Goal: Book appointment/travel/reservation

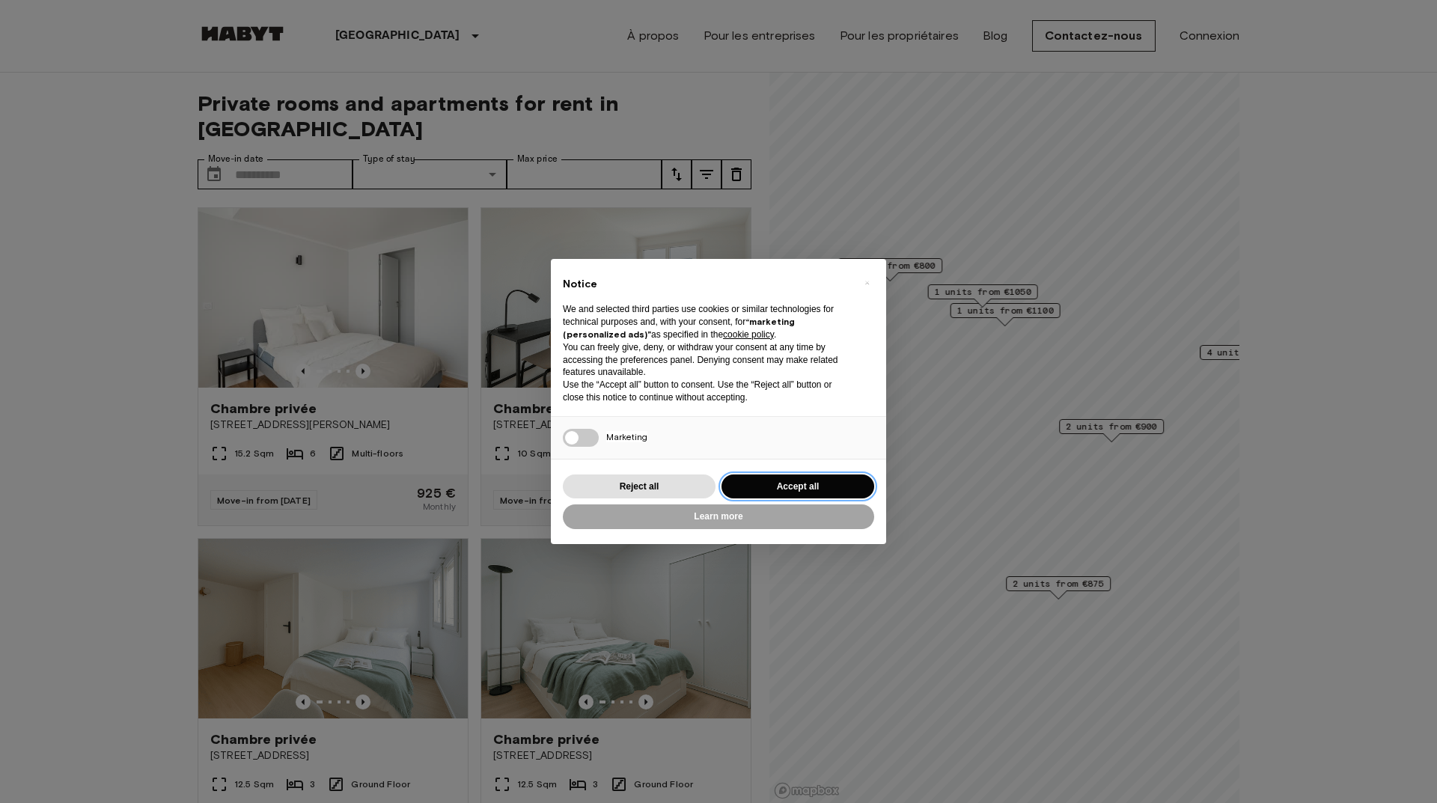
click at [775, 485] on button "Accept all" at bounding box center [797, 486] width 153 height 25
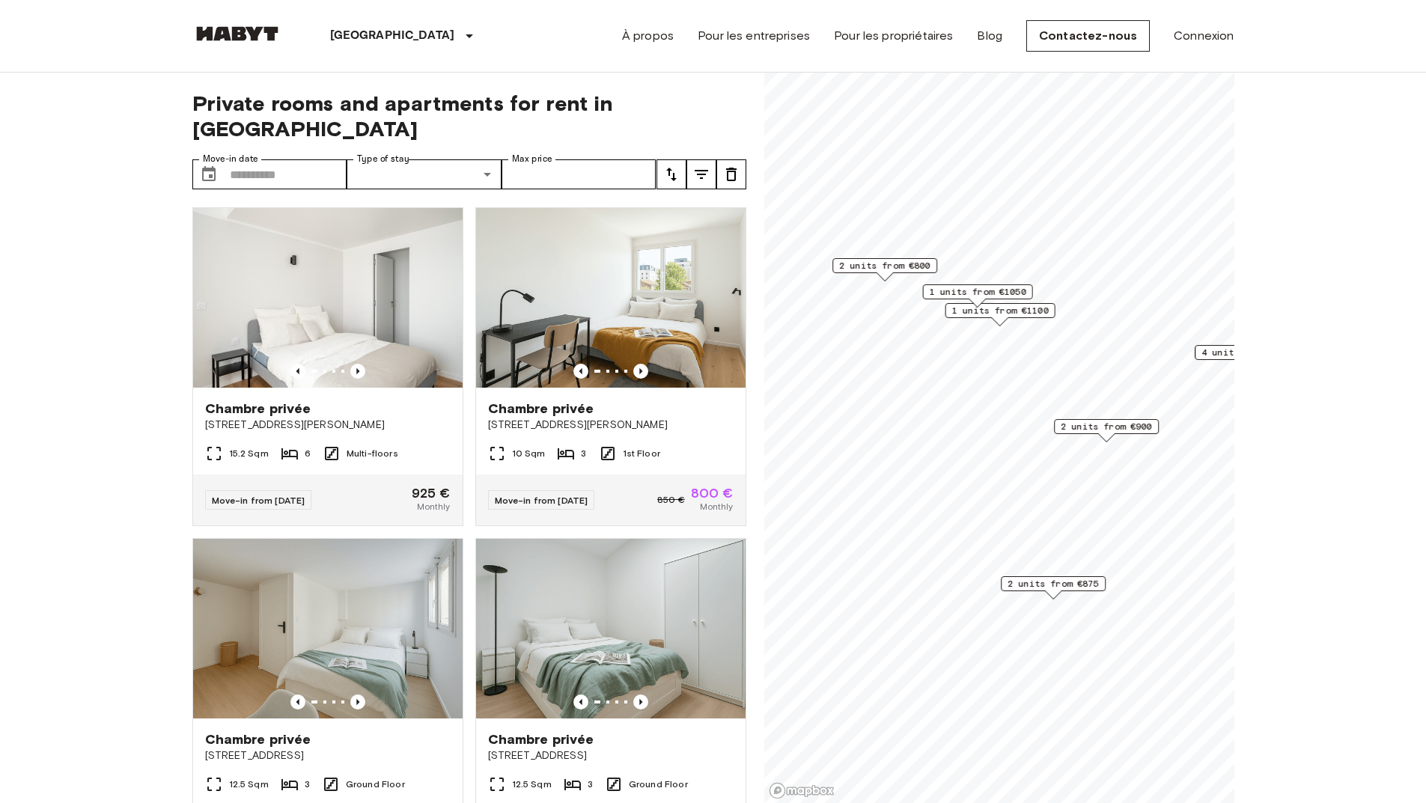
click at [1049, 584] on span "2 units from €875" at bounding box center [1052, 583] width 91 height 13
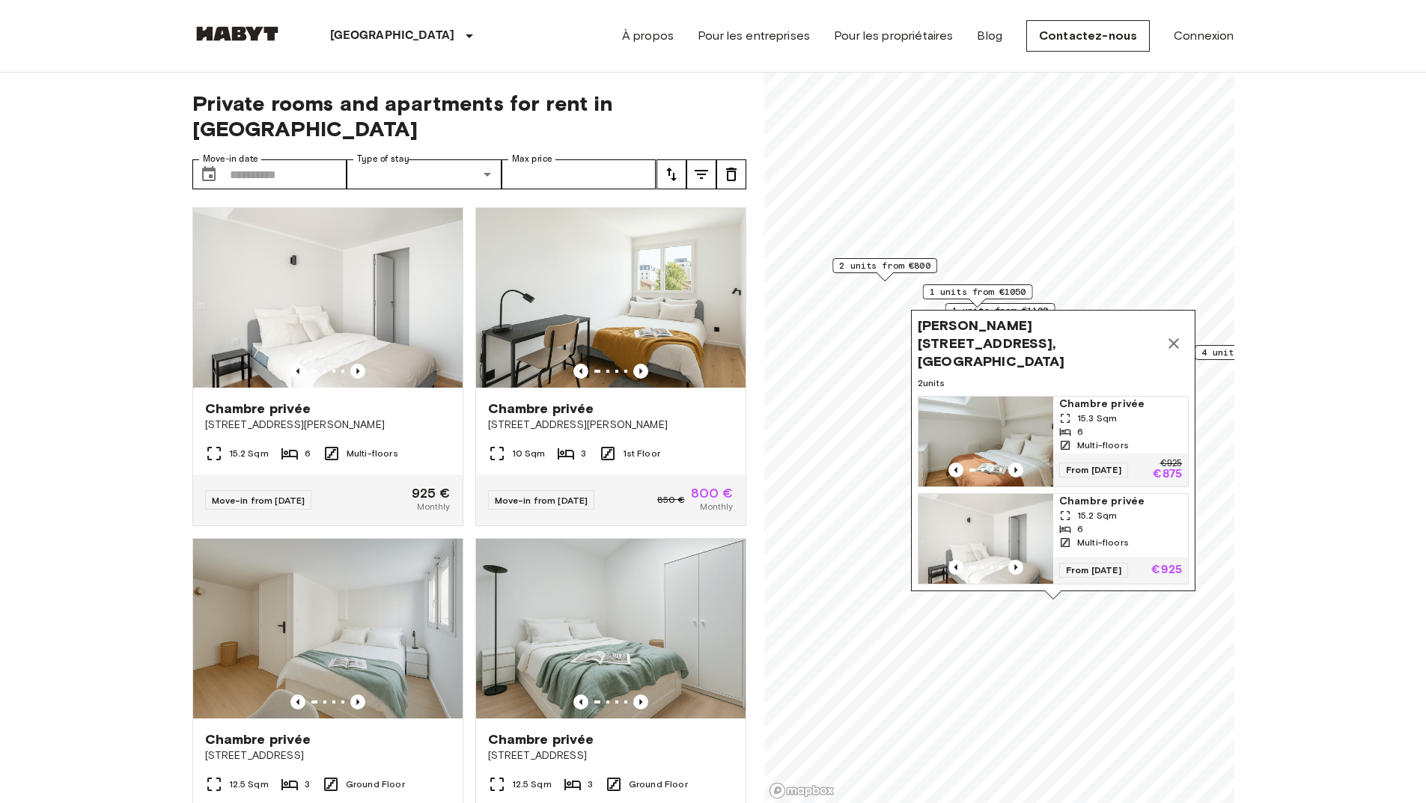
click at [1183, 344] on button "Map marker" at bounding box center [1174, 344] width 30 height 30
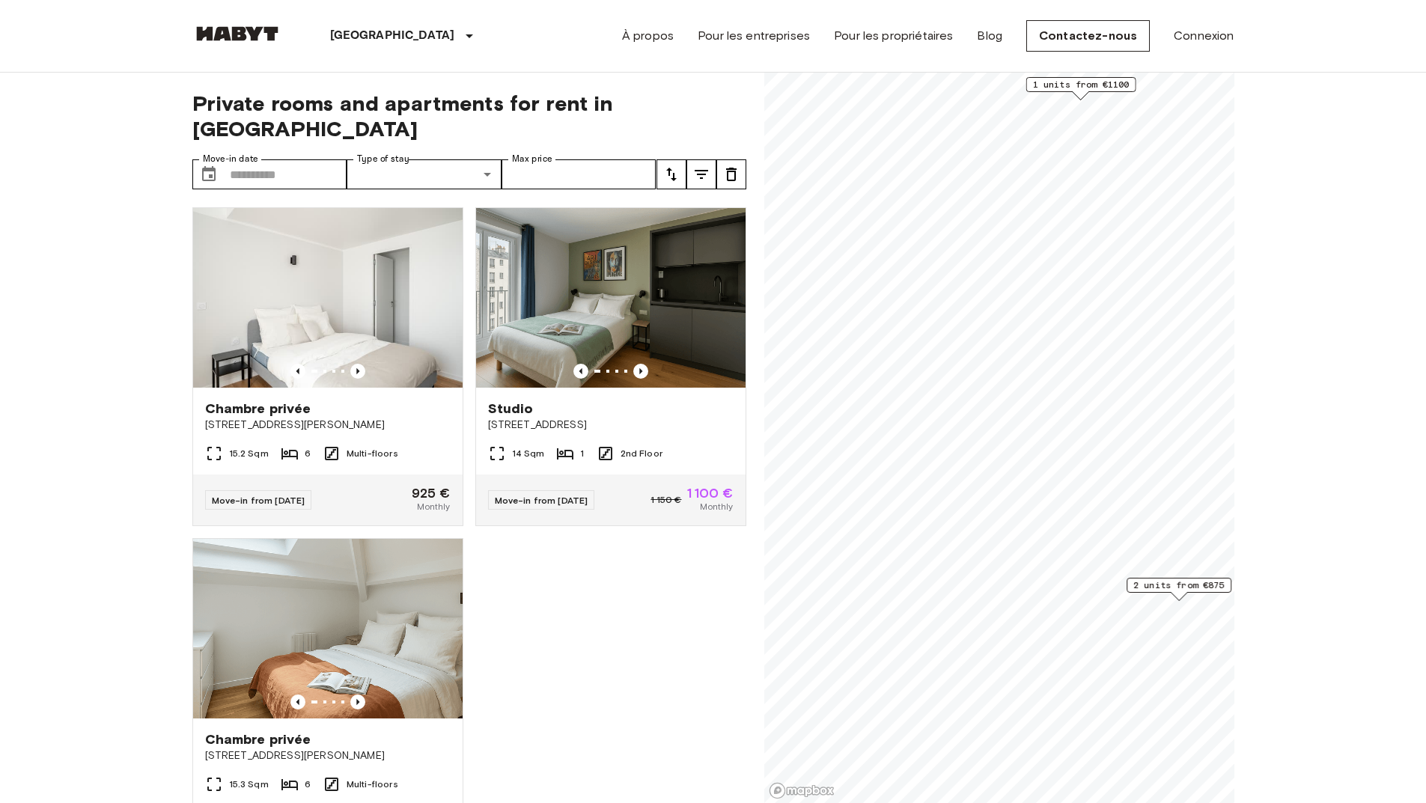
click at [1200, 586] on span "2 units from €875" at bounding box center [1178, 585] width 91 height 13
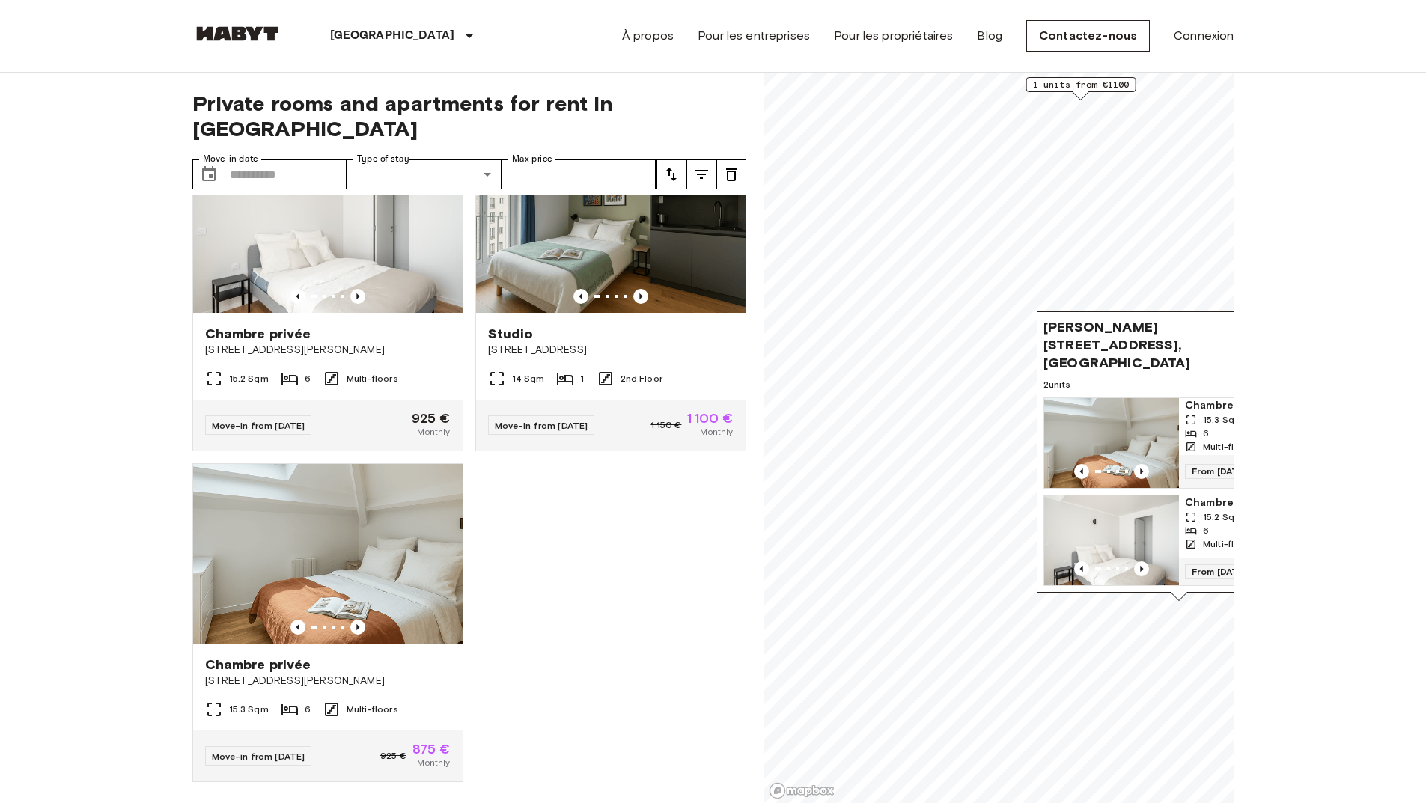
scroll to position [84, 0]
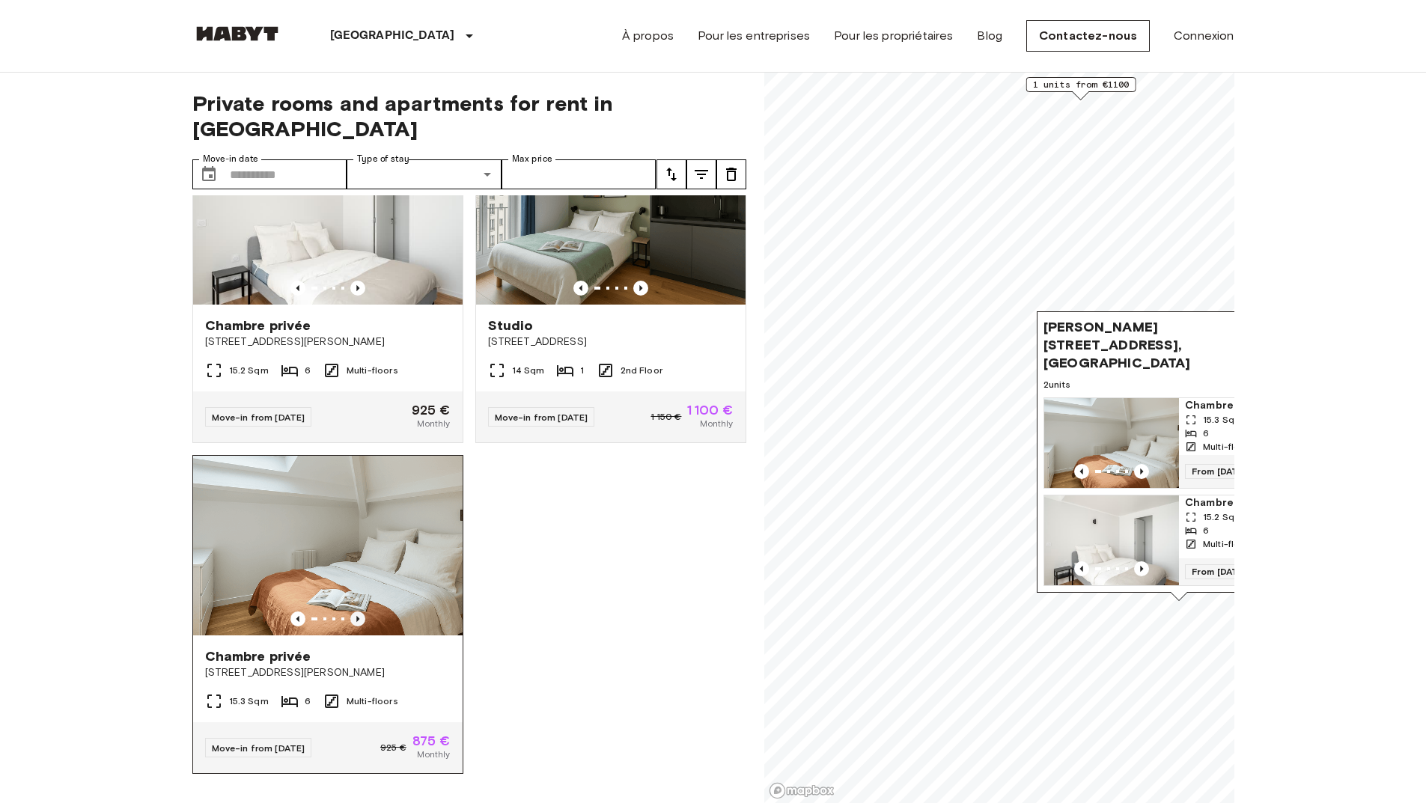
click at [356, 611] on icon "Previous image" at bounding box center [357, 618] width 15 height 15
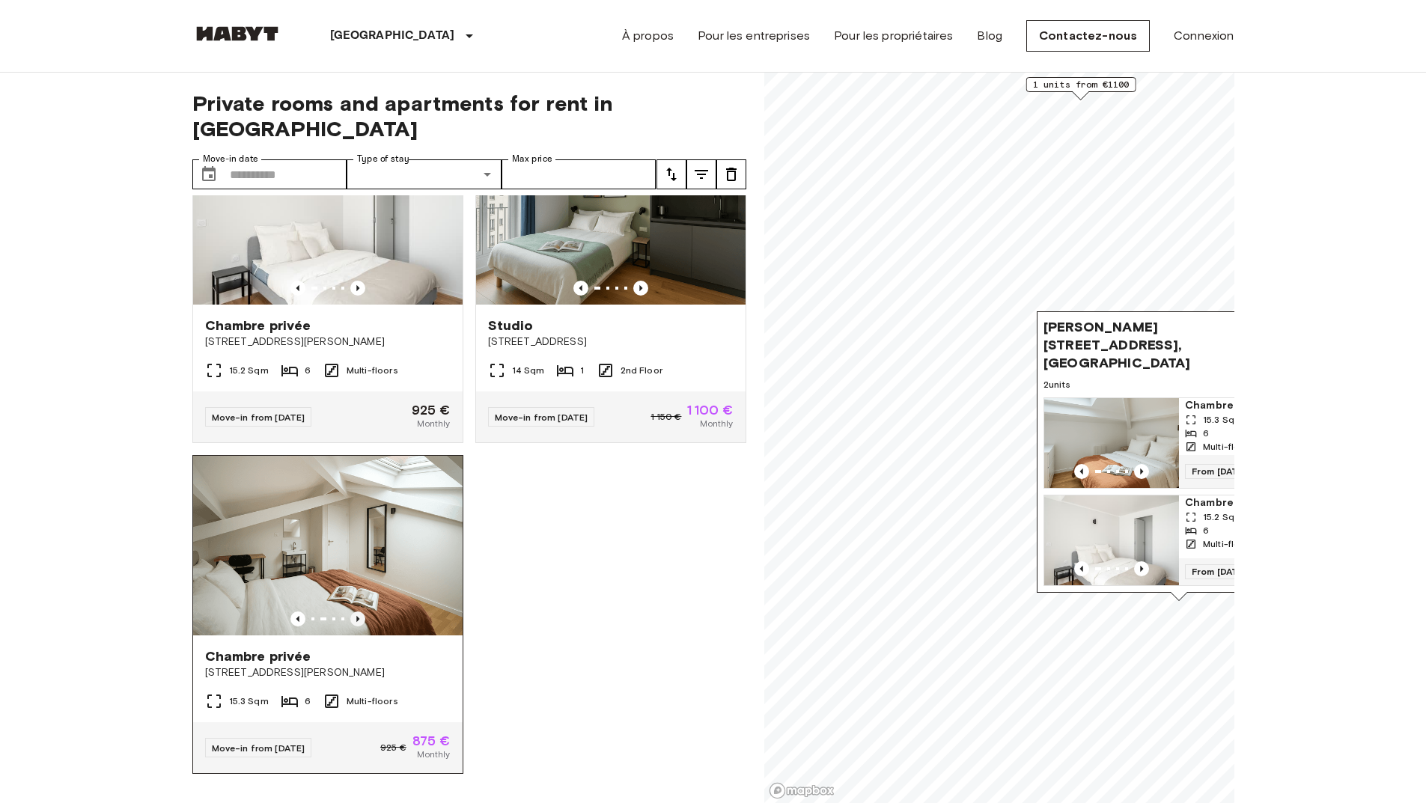
click at [356, 611] on icon "Previous image" at bounding box center [357, 618] width 15 height 15
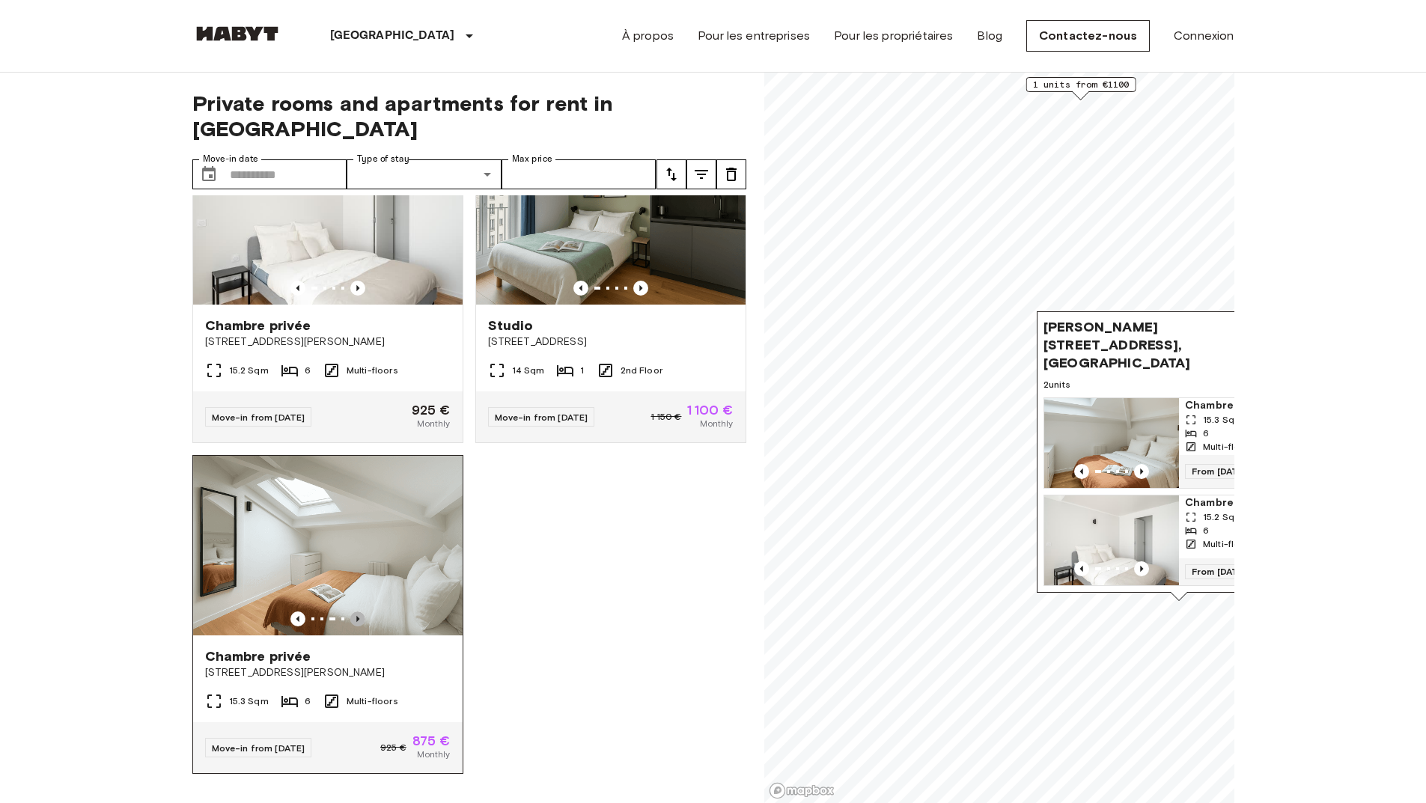
click at [356, 611] on icon "Previous image" at bounding box center [357, 618] width 15 height 15
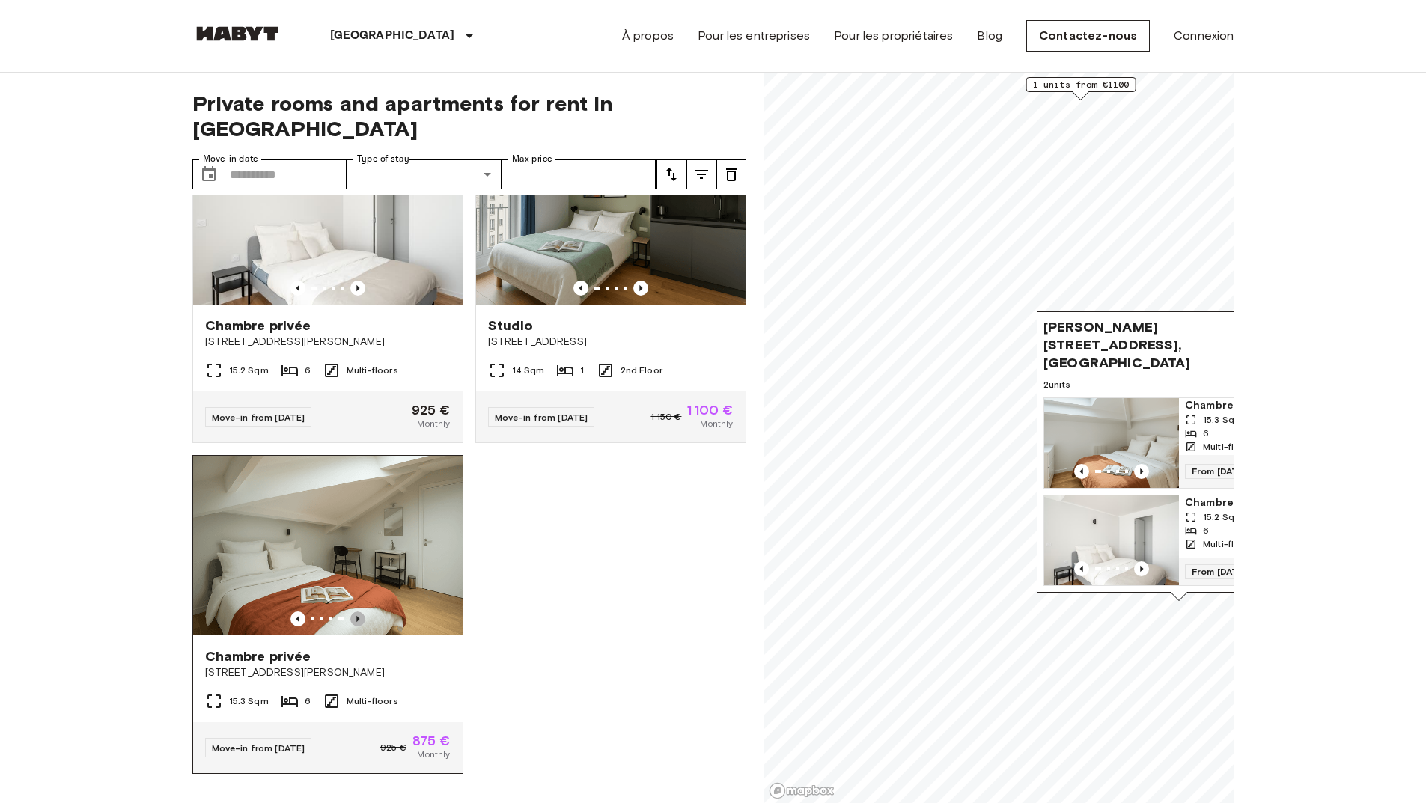
click at [356, 611] on icon "Previous image" at bounding box center [357, 618] width 15 height 15
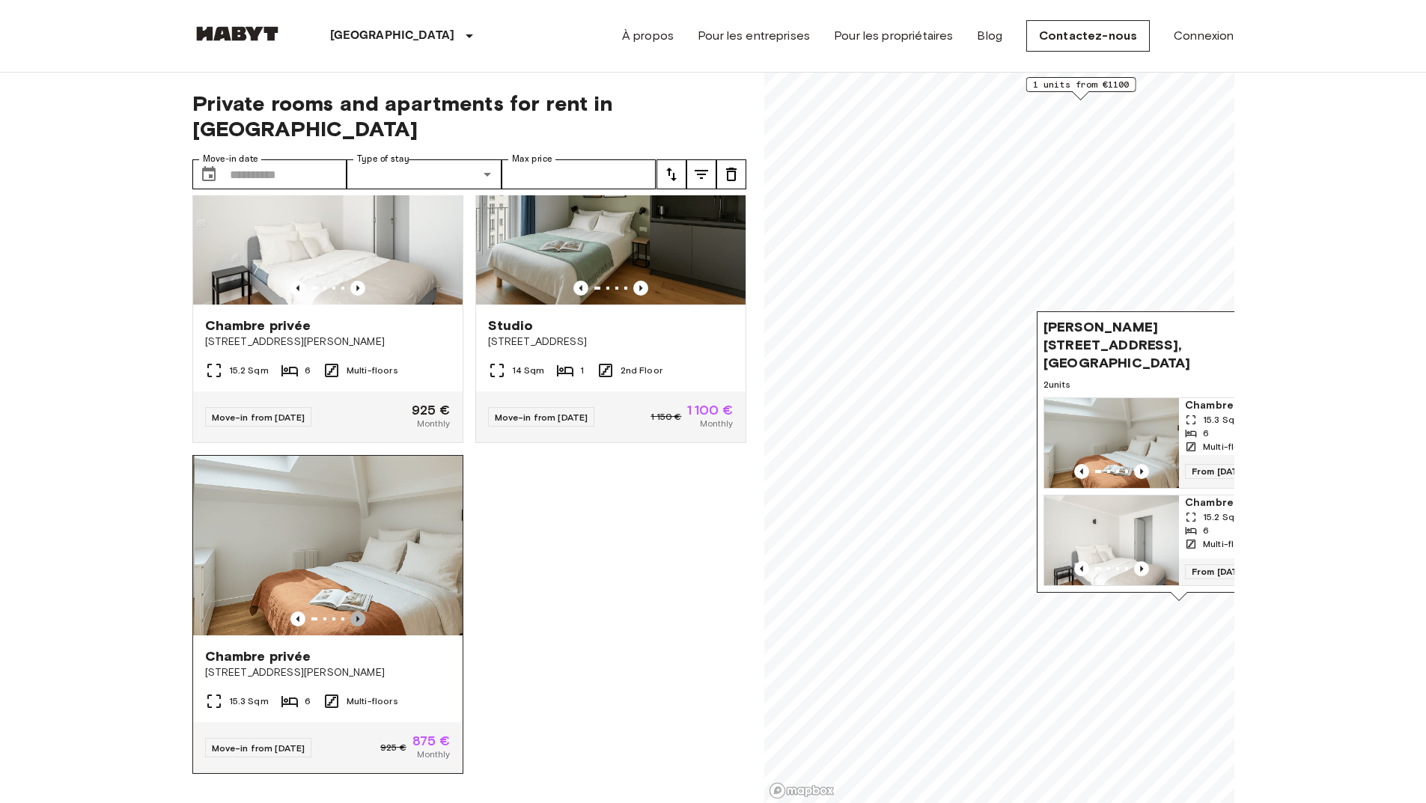
click at [356, 611] on icon "Previous image" at bounding box center [357, 618] width 15 height 15
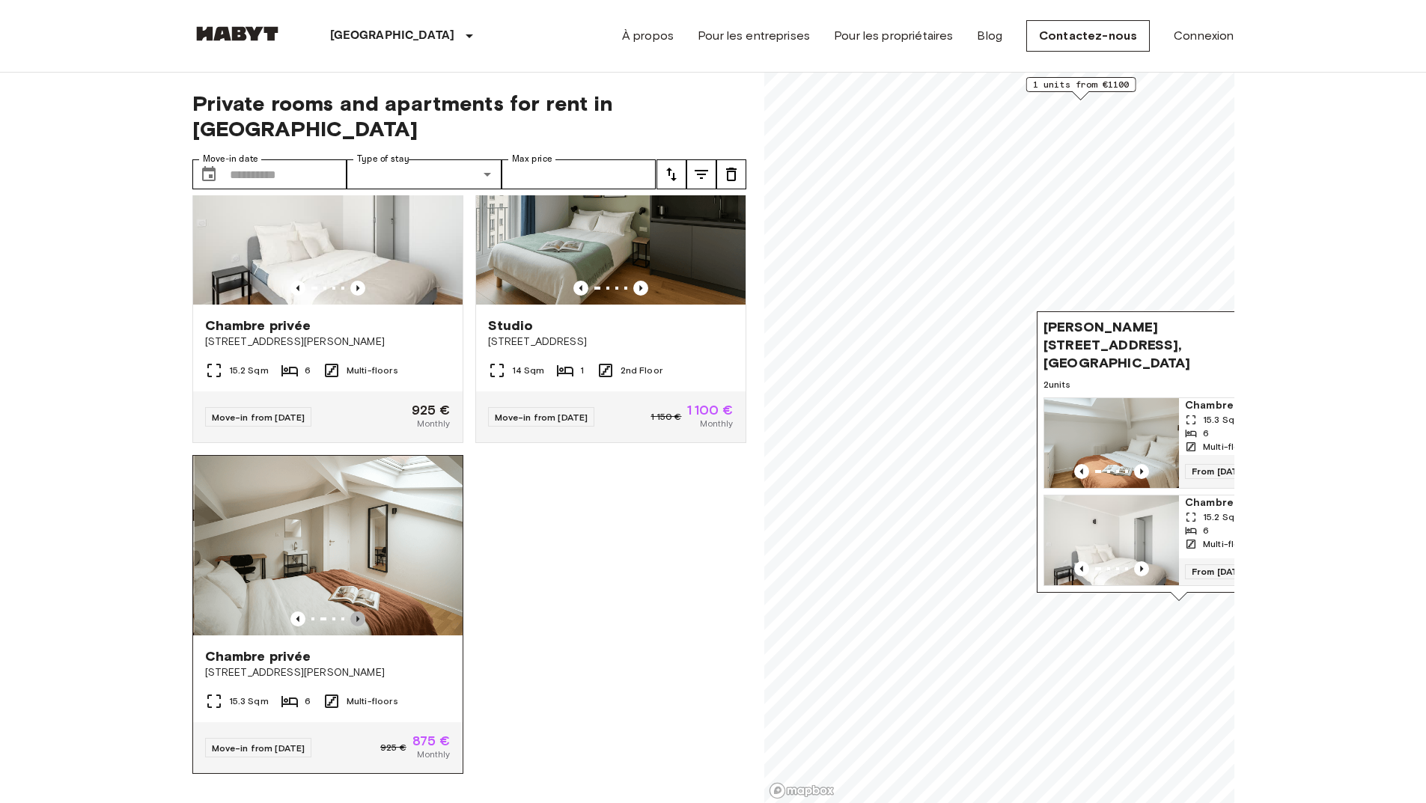
click at [356, 611] on icon "Previous image" at bounding box center [357, 618] width 15 height 15
